Goal: Task Accomplishment & Management: Manage account settings

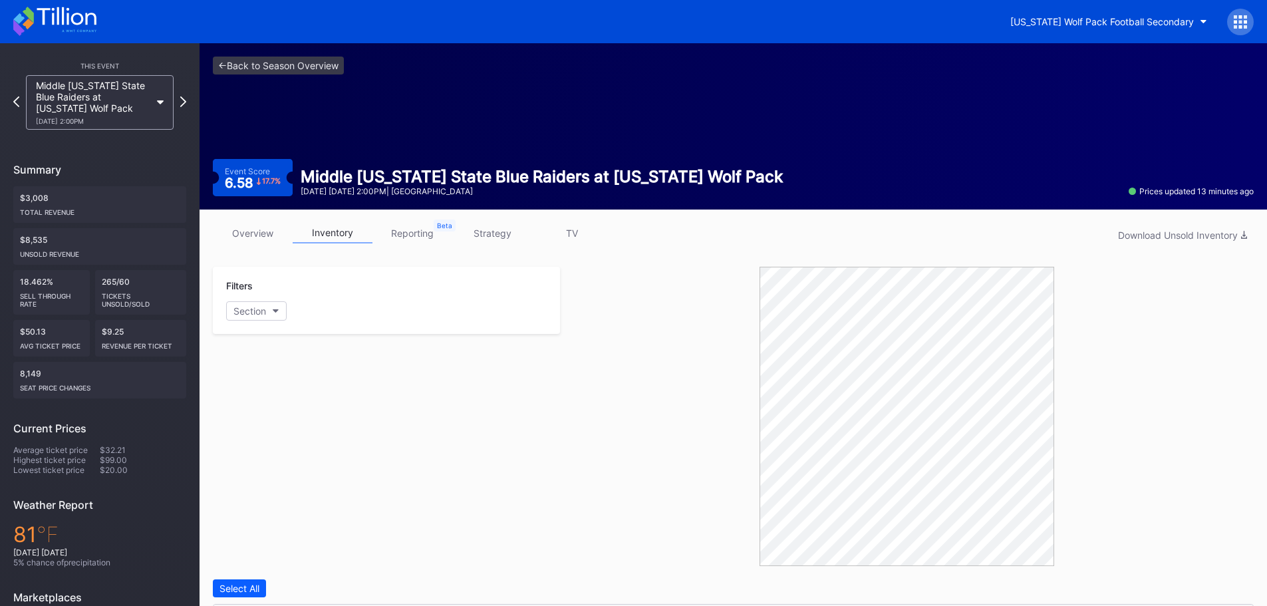
click at [243, 207] on div "<- Back to Season Overview Event Score 6.58 17.7 % Middle Tennessee State Blue …" at bounding box center [733, 126] width 1067 height 166
click at [241, 224] on link "overview" at bounding box center [253, 233] width 80 height 21
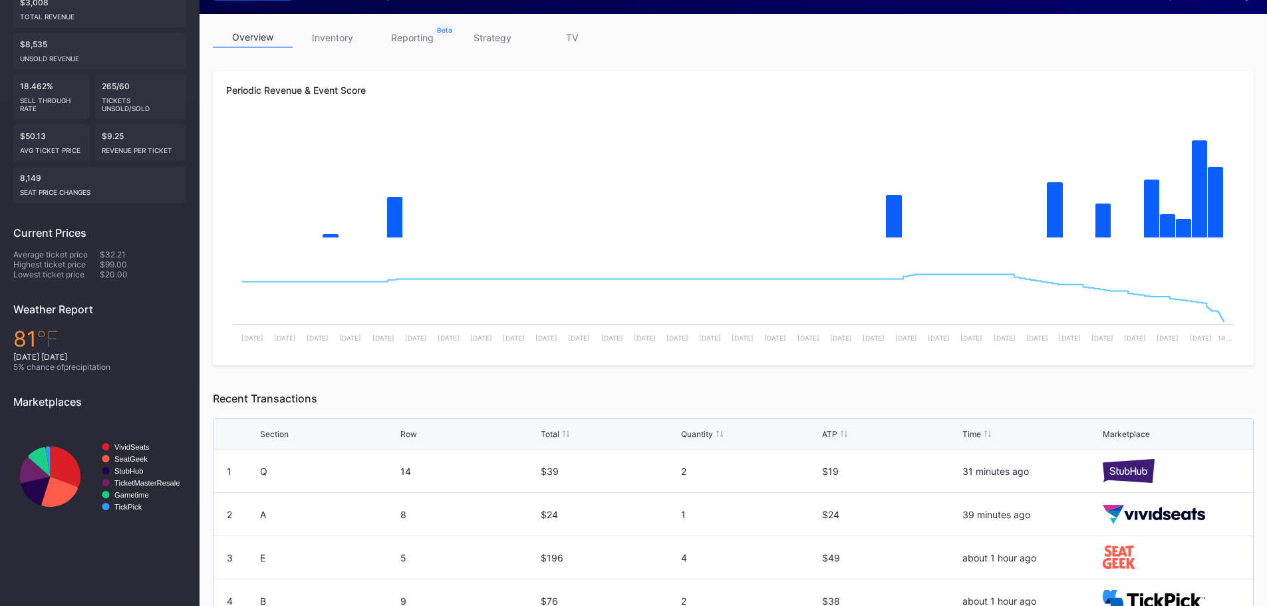
scroll to position [189, 0]
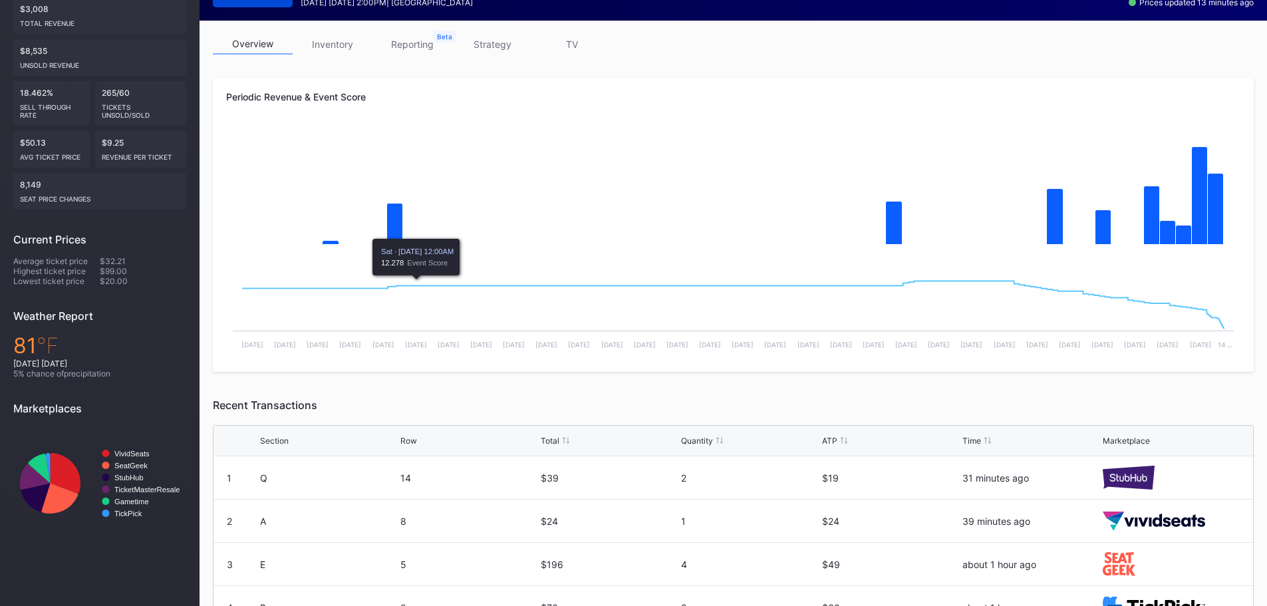
click at [314, 46] on link "inventory" at bounding box center [333, 44] width 80 height 21
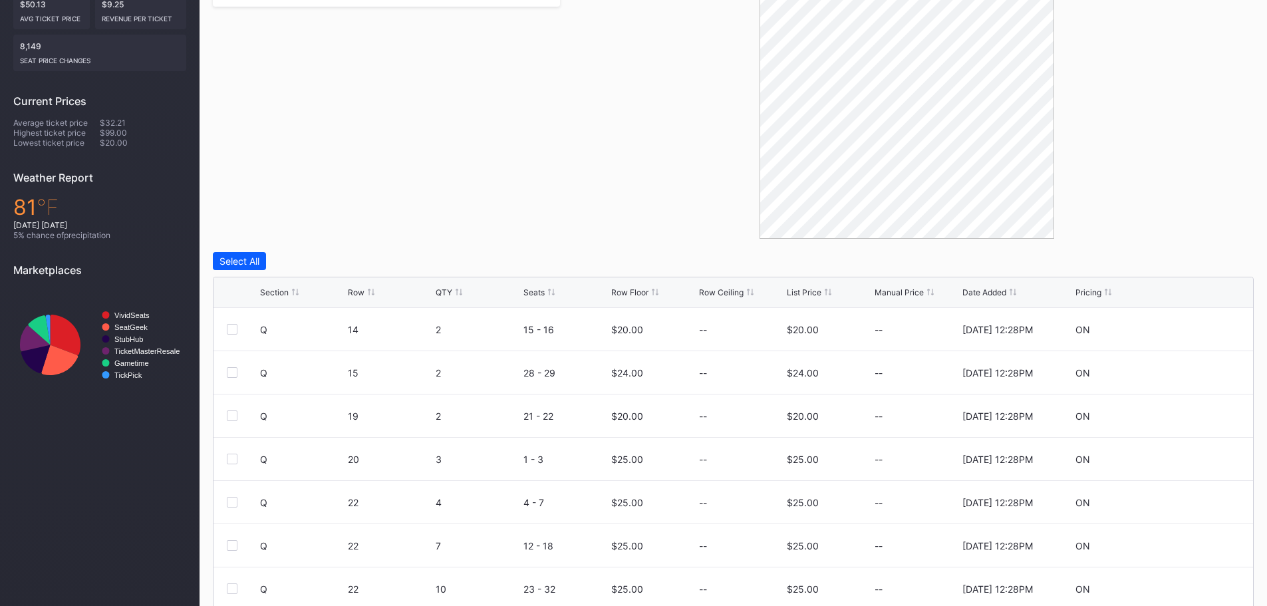
scroll to position [333, 0]
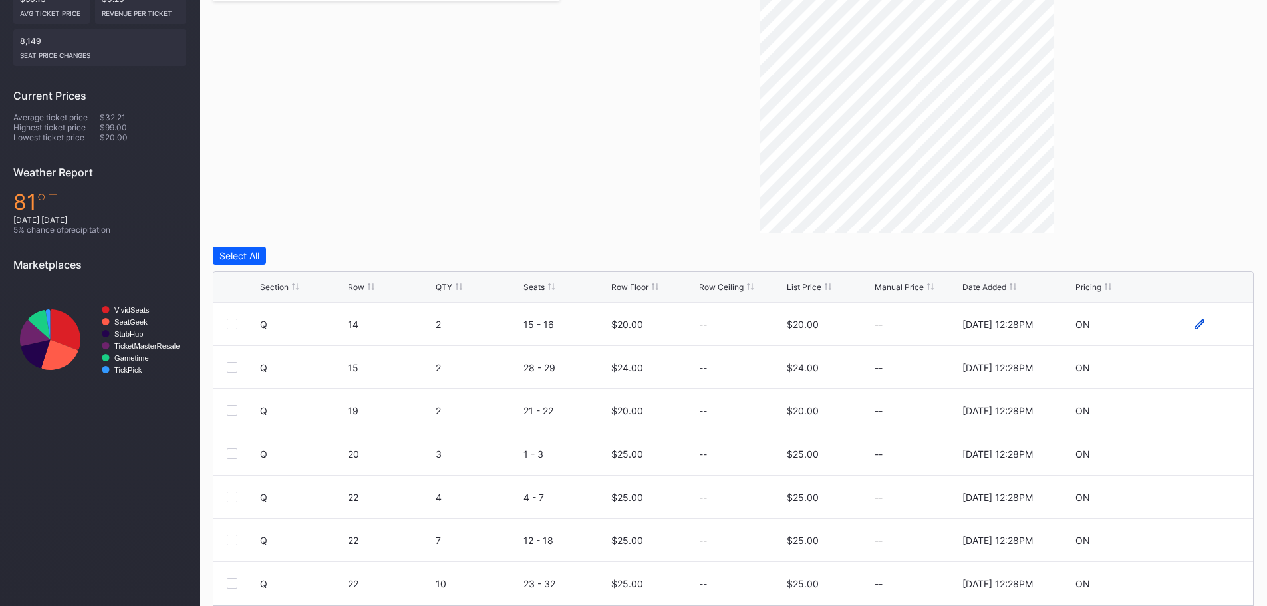
click at [1194, 323] on icon at bounding box center [1199, 324] width 10 height 10
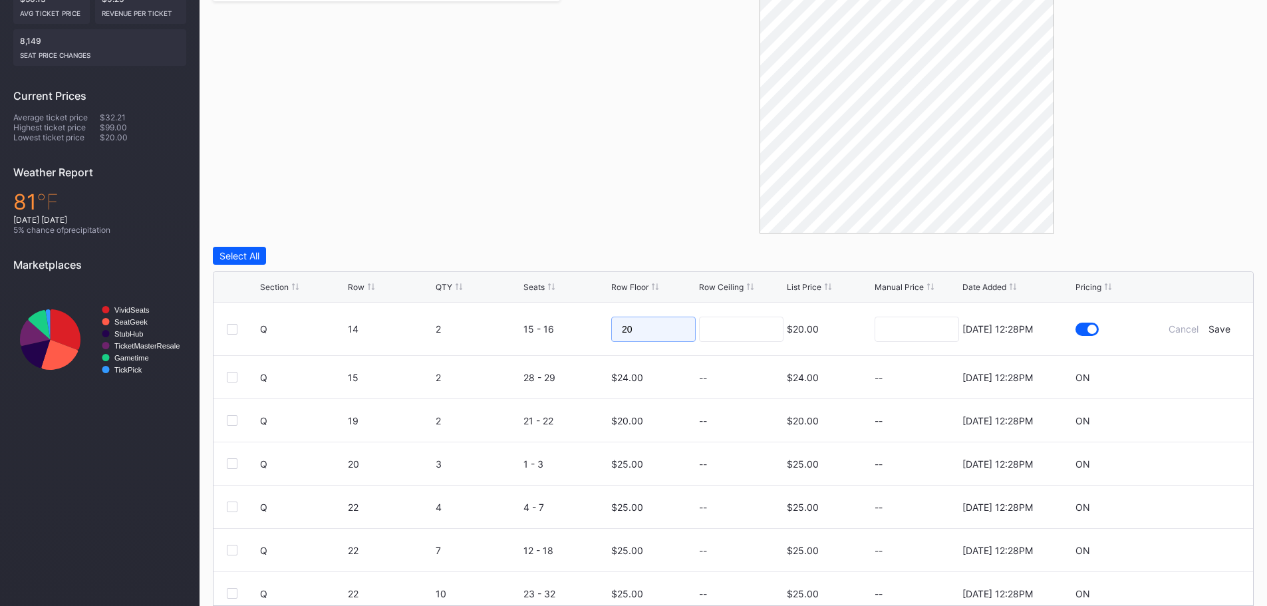
drag, startPoint x: 630, startPoint y: 331, endPoint x: 573, endPoint y: 325, distance: 58.2
click at [573, 325] on form "Q 14 2 15 - 16 20 $20.00 7/14/2025 12:28PM Cancel Save" at bounding box center [750, 329] width 980 height 53
type input "15"
click at [1218, 329] on div "Save" at bounding box center [1219, 328] width 22 height 11
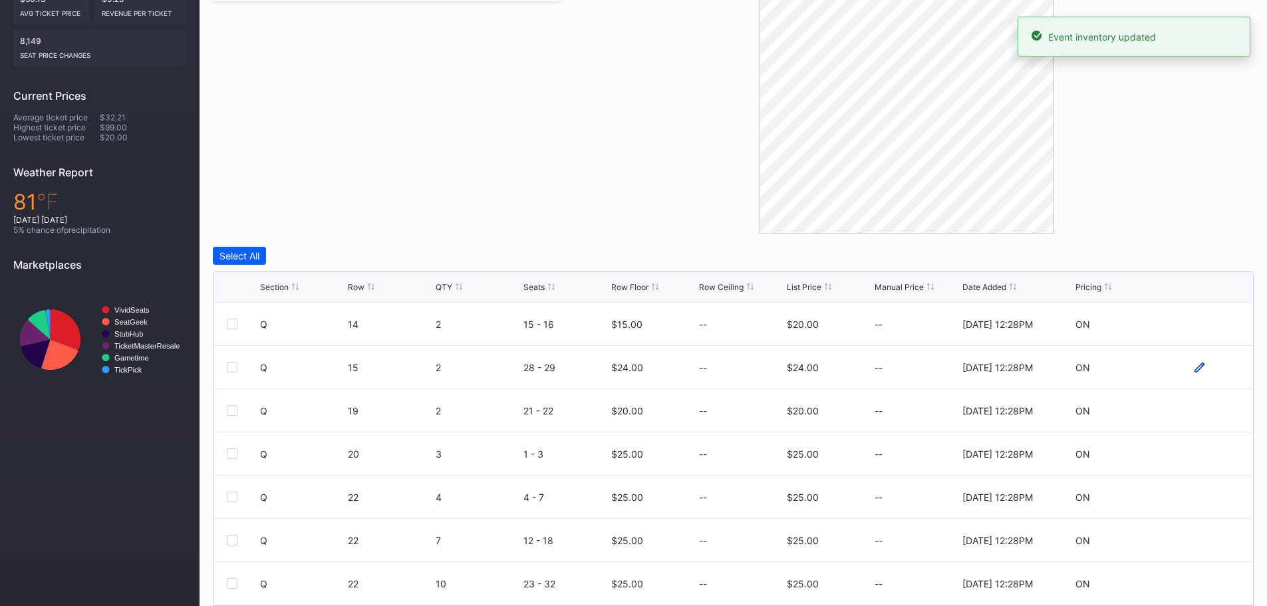
click at [1194, 368] on icon at bounding box center [1199, 367] width 10 height 10
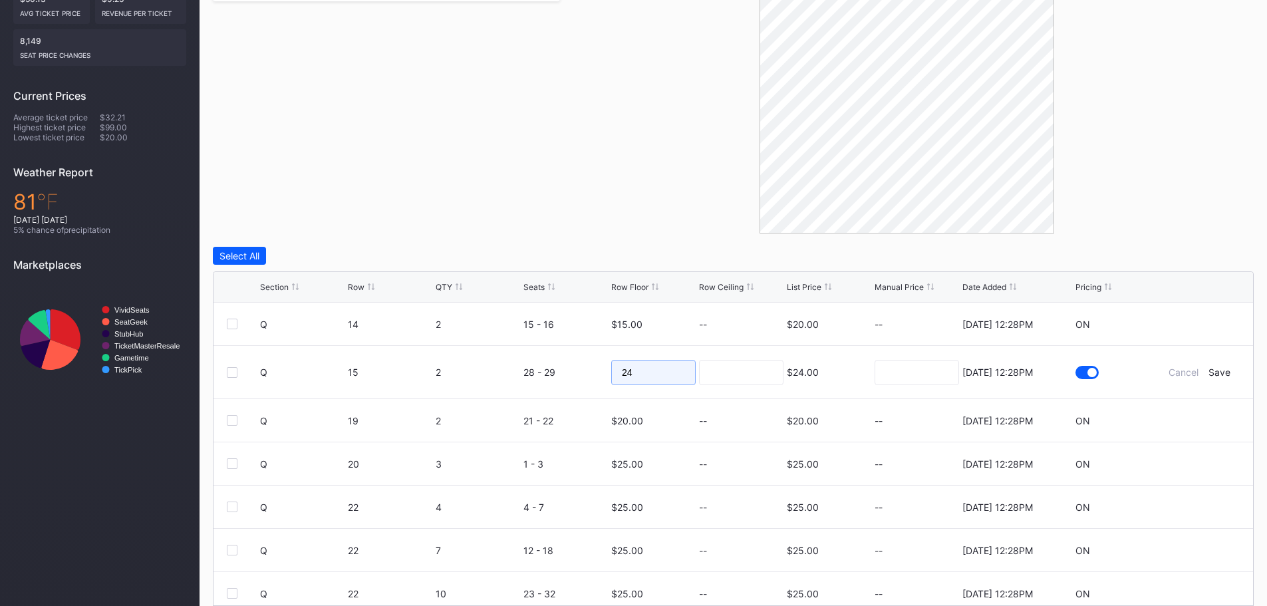
drag, startPoint x: 649, startPoint y: 376, endPoint x: 589, endPoint y: 374, distance: 59.9
click at [589, 374] on form "Q 15 2 28 - 29 24 $24.00 7/14/2025 12:28PM Cancel Save" at bounding box center [750, 372] width 980 height 53
type input "16"
click at [739, 374] on input at bounding box center [741, 372] width 84 height 25
click at [1217, 370] on div "Save" at bounding box center [1219, 371] width 22 height 11
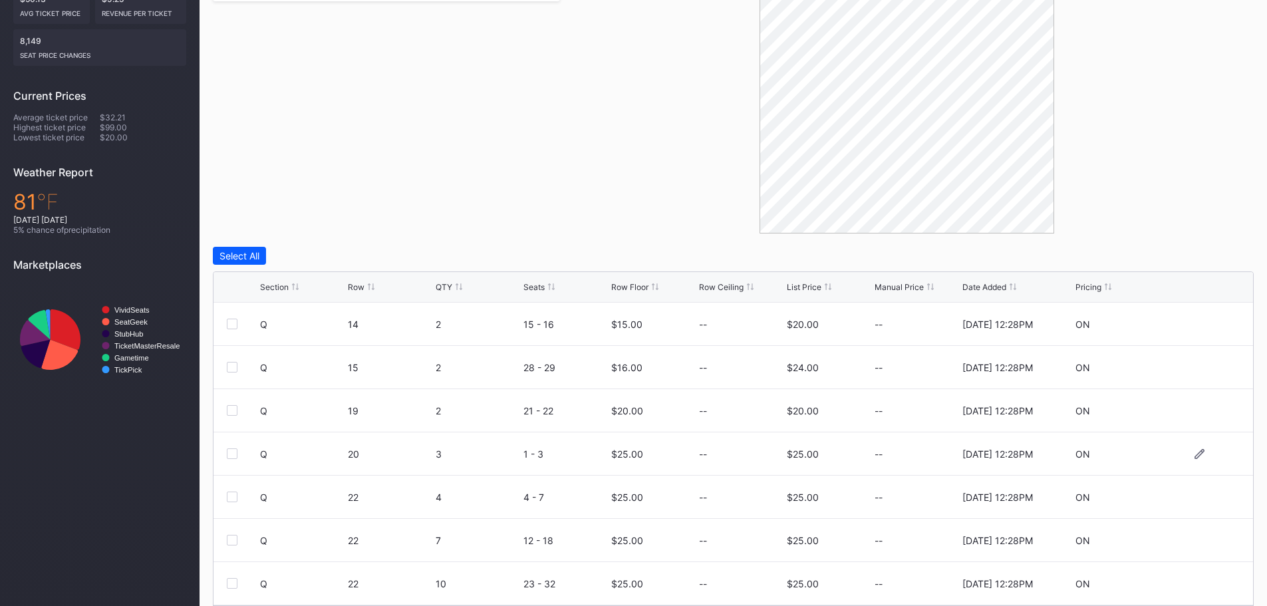
scroll to position [130, 0]
click at [1194, 327] on icon at bounding box center [1199, 324] width 10 height 10
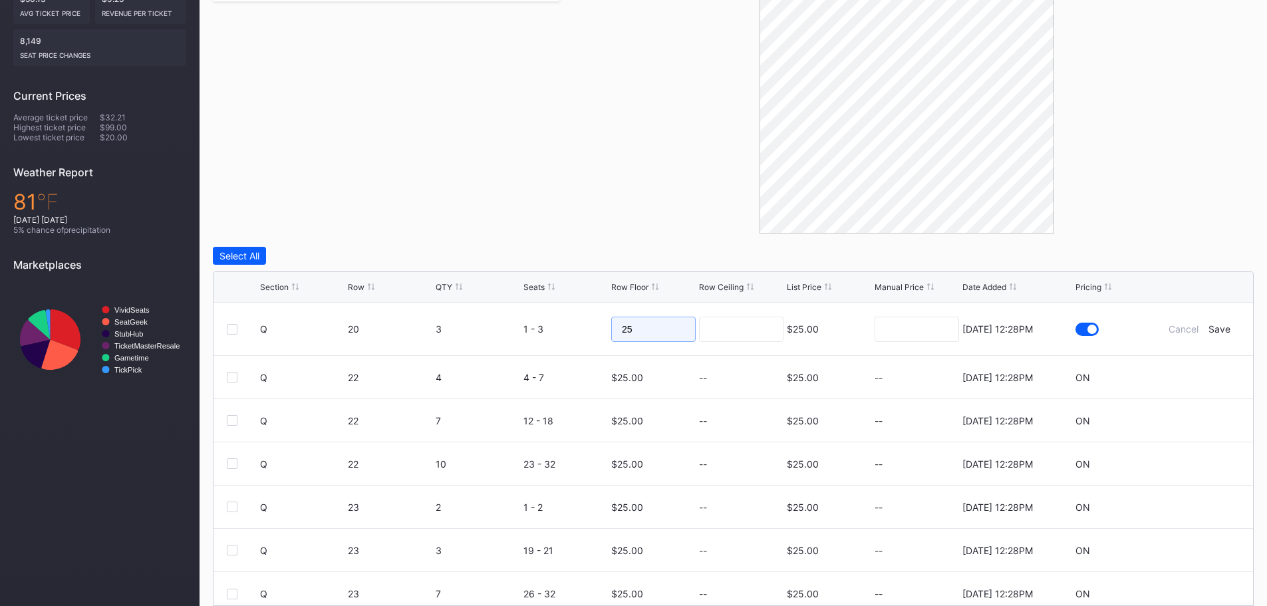
drag, startPoint x: 654, startPoint y: 327, endPoint x: 586, endPoint y: 321, distance: 68.7
click at [586, 321] on form "Q 20 3 1 - 3 25 $25.00 7/14/2025 12:28PM Cancel Save" at bounding box center [750, 329] width 980 height 53
type input "20"
click at [1208, 331] on div "Save" at bounding box center [1219, 328] width 22 height 11
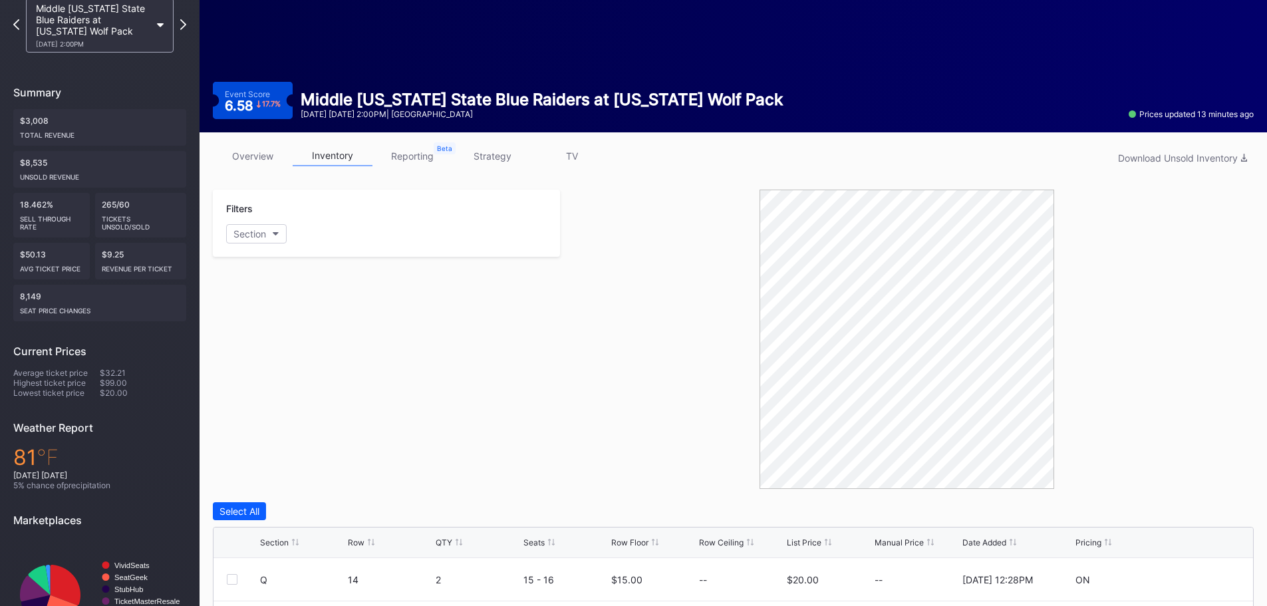
scroll to position [0, 0]
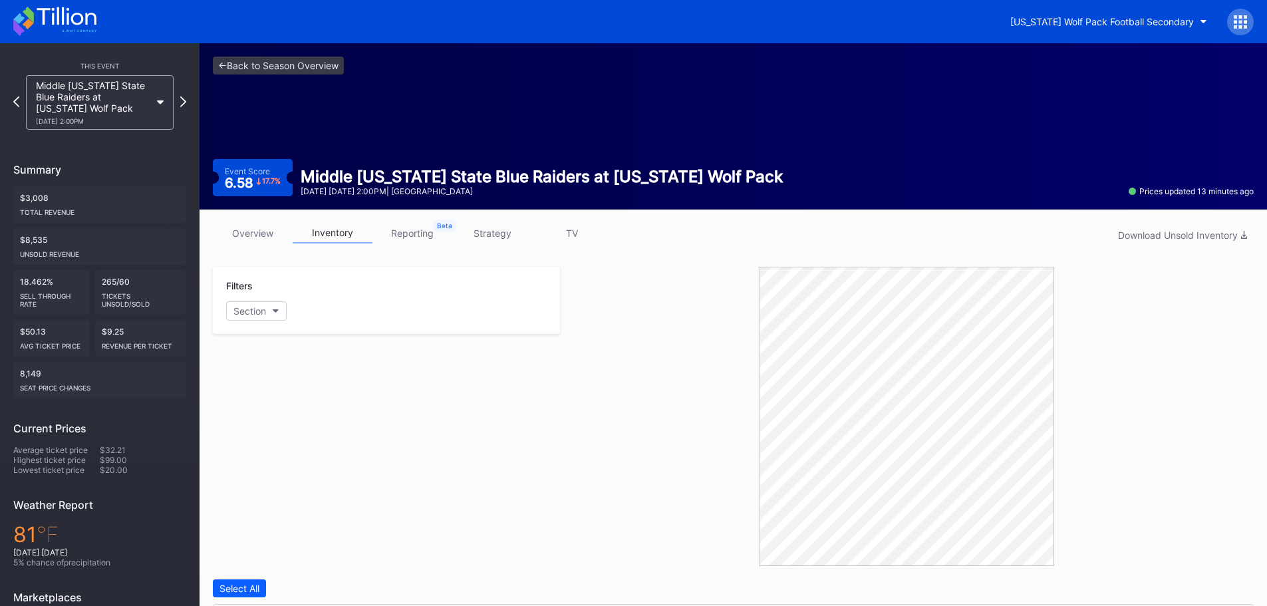
click at [51, 17] on icon at bounding box center [54, 21] width 83 height 29
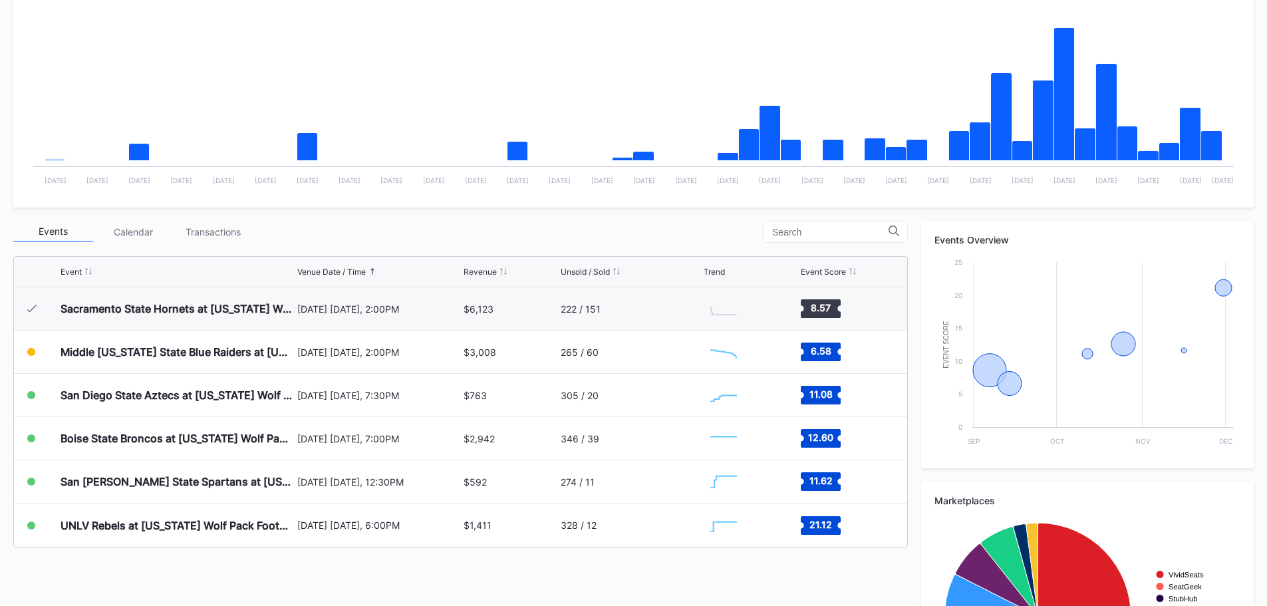
scroll to position [333, 0]
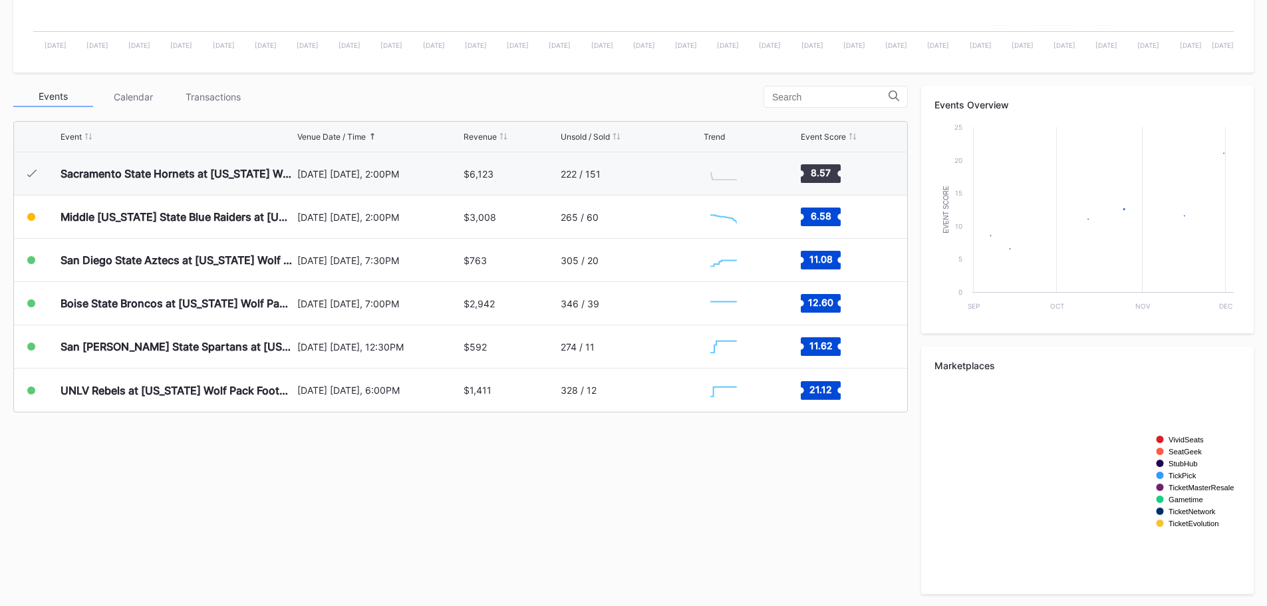
scroll to position [400, 0]
